Goal: Transaction & Acquisition: Book appointment/travel/reservation

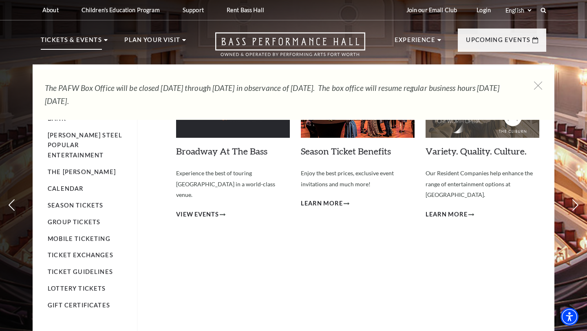
click at [210, 210] on div "Broadway At The Bass Experience the best of touring Broadway in a world-class v…" at bounding box center [233, 194] width 114 height 234
click at [204, 210] on span "View Events" at bounding box center [197, 215] width 43 height 10
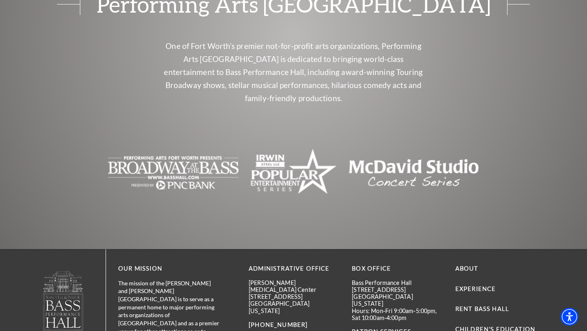
scroll to position [620, 0]
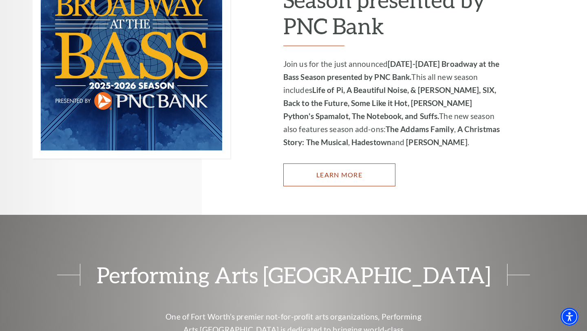
click at [372, 168] on link "Learn More" at bounding box center [339, 174] width 112 height 23
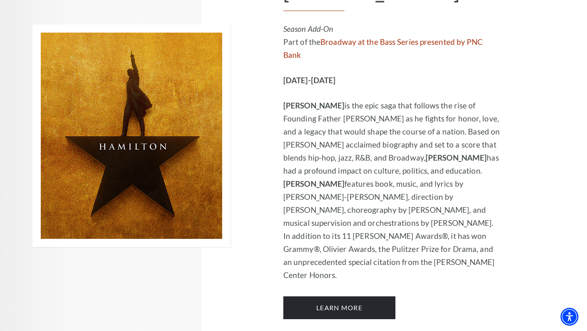
scroll to position [5605, 0]
